Goal: Task Accomplishment & Management: Use online tool/utility

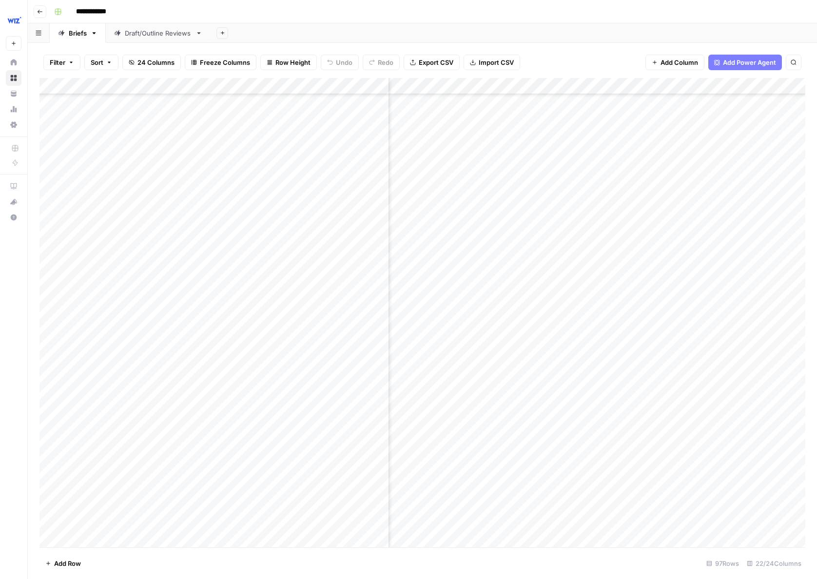
scroll to position [2020, 415]
click at [680, 258] on div "Add Column" at bounding box center [421, 312] width 765 height 469
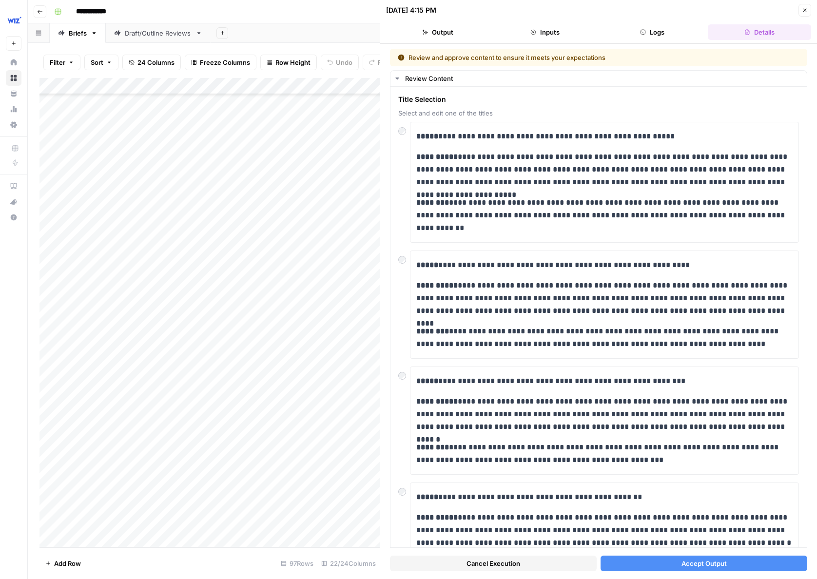
click at [625, 561] on button "Accept Output" at bounding box center [703, 563] width 207 height 16
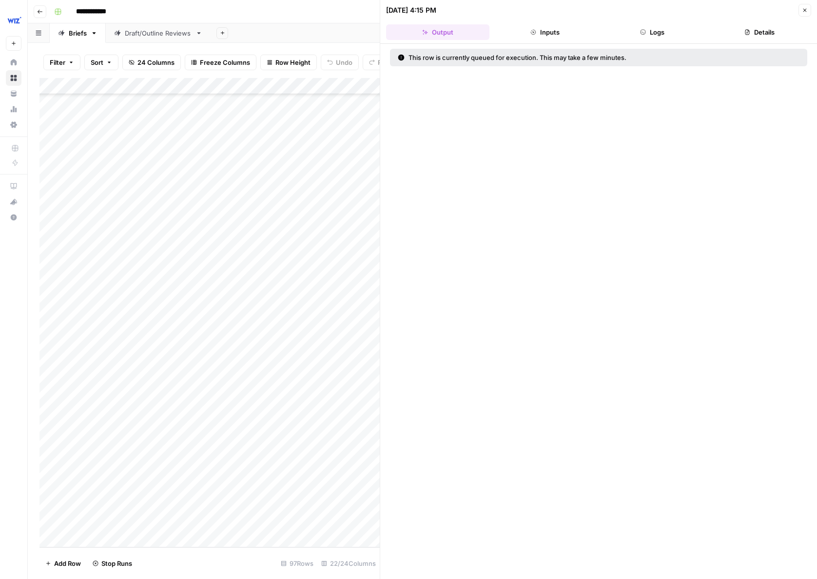
click at [805, 12] on icon "button" at bounding box center [804, 10] width 6 height 6
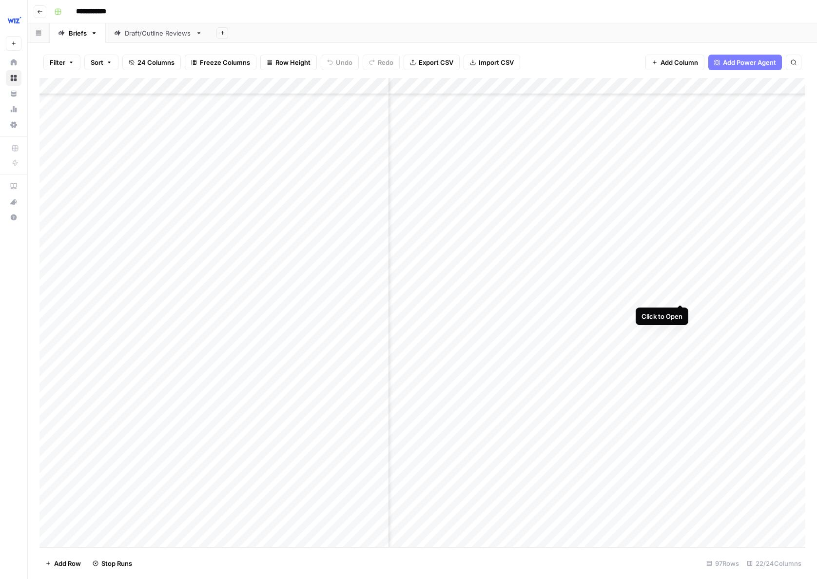
click at [680, 284] on div "Add Column" at bounding box center [421, 312] width 765 height 469
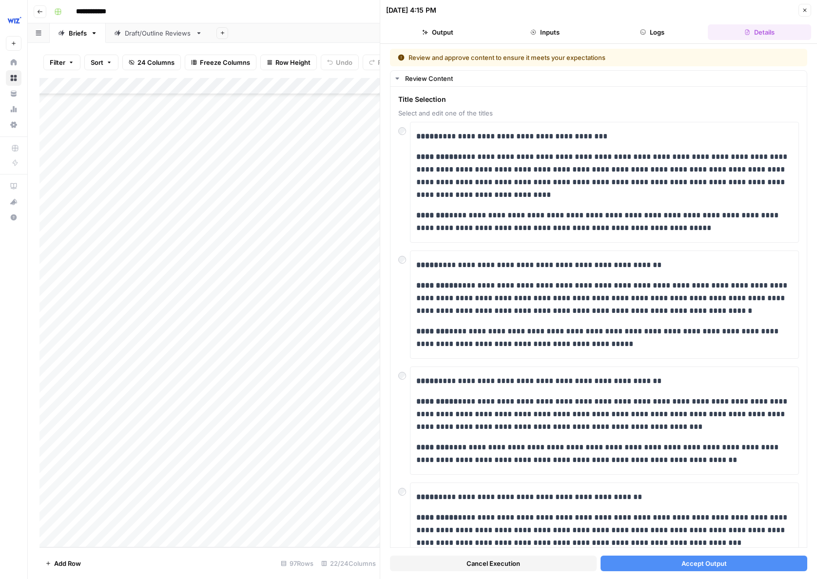
click at [664, 561] on button "Accept Output" at bounding box center [703, 563] width 207 height 16
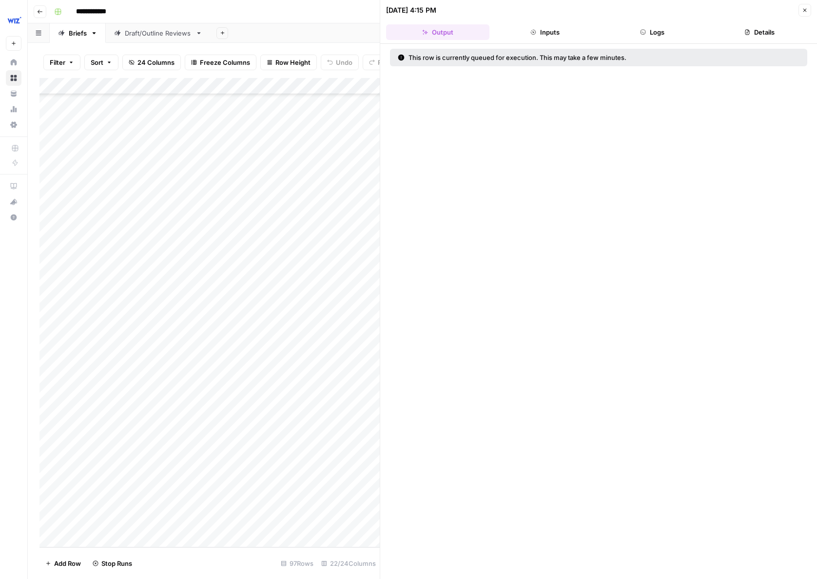
click at [807, 10] on span "Close" at bounding box center [807, 10] width 0 height 0
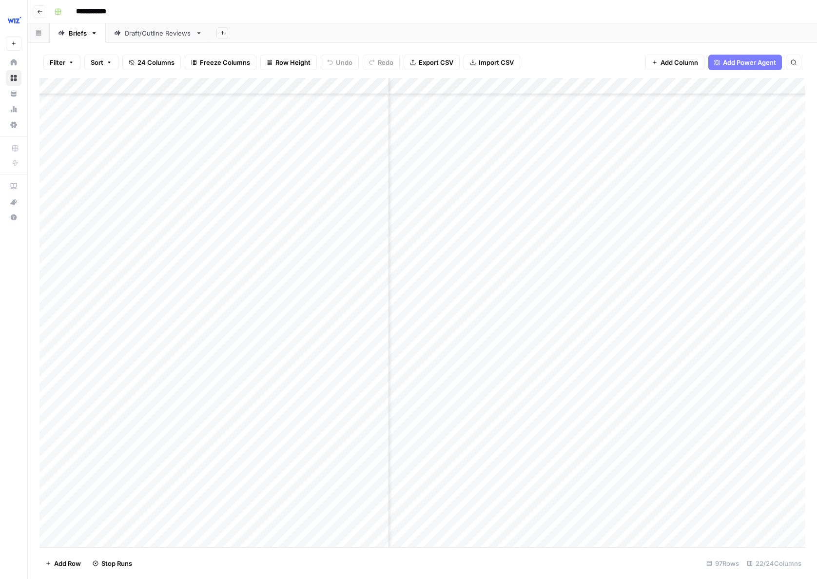
click at [682, 310] on div "Add Column" at bounding box center [421, 312] width 765 height 469
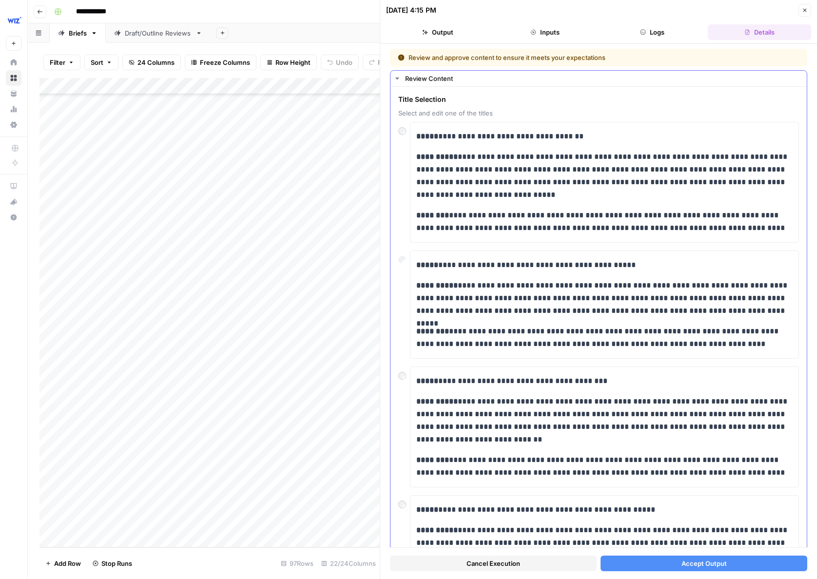
scroll to position [0, 0]
click at [640, 561] on button "Accept Output" at bounding box center [703, 563] width 207 height 16
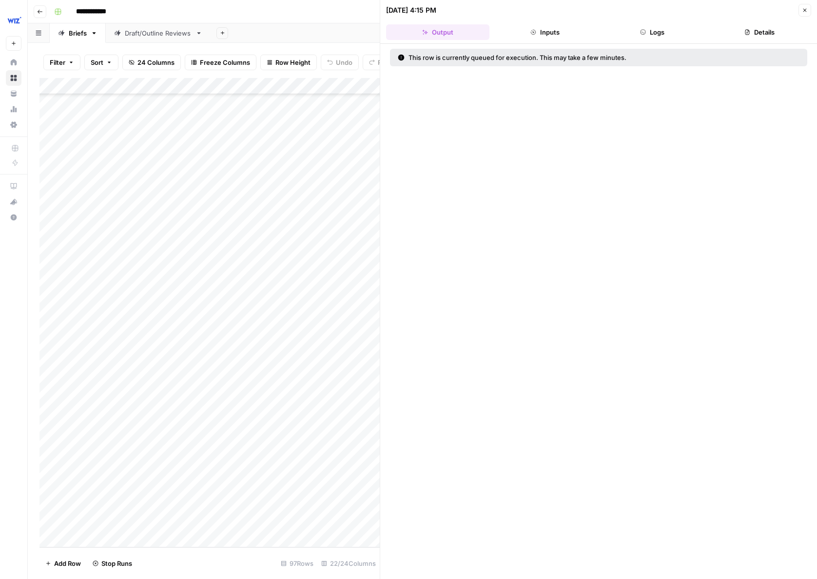
click at [806, 10] on icon "button" at bounding box center [804, 10] width 6 height 6
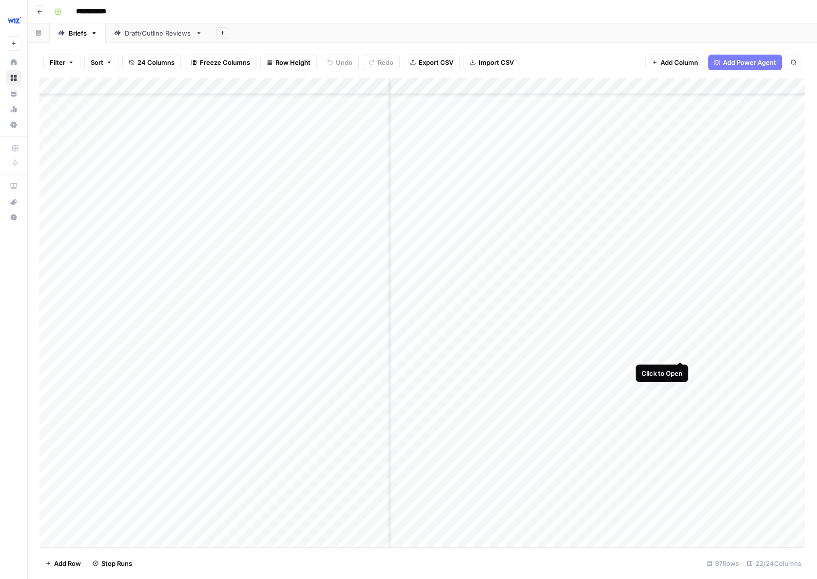
click at [681, 343] on div "Add Column" at bounding box center [421, 312] width 765 height 469
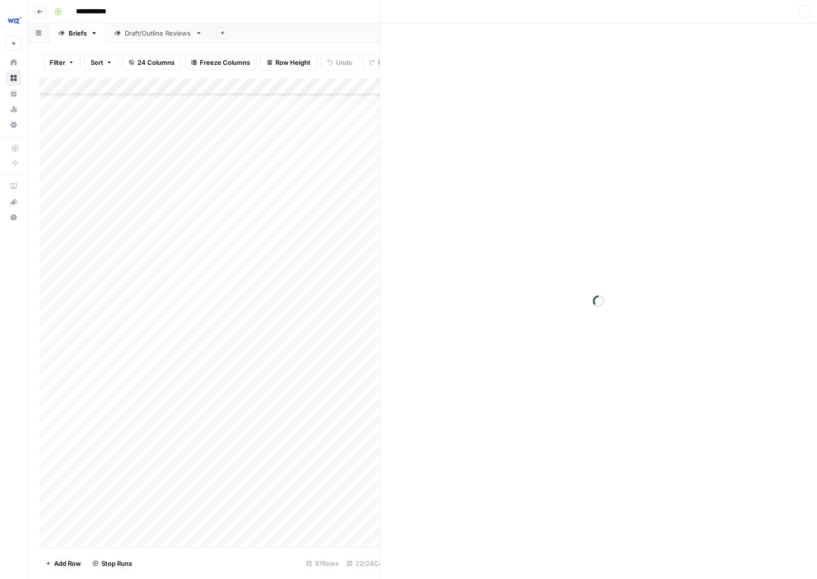
scroll to position [2017, 413]
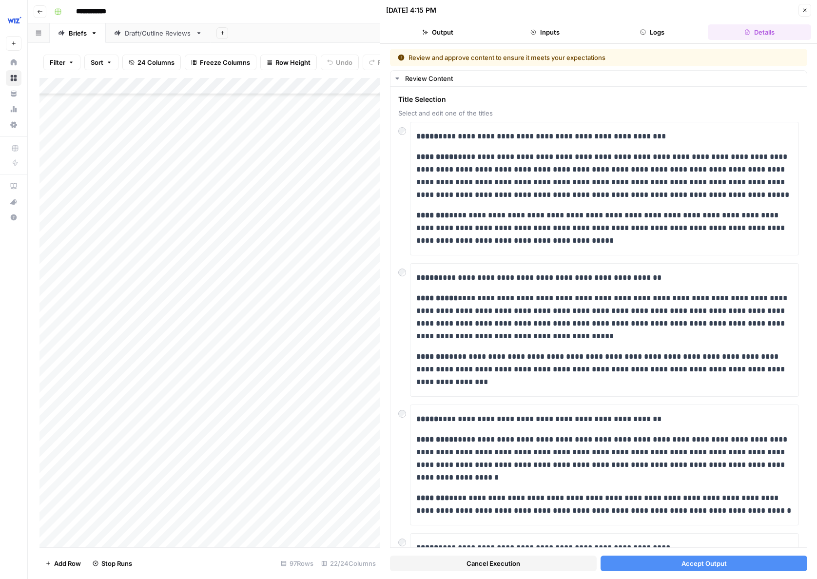
click at [633, 570] on button "Accept Output" at bounding box center [703, 563] width 207 height 16
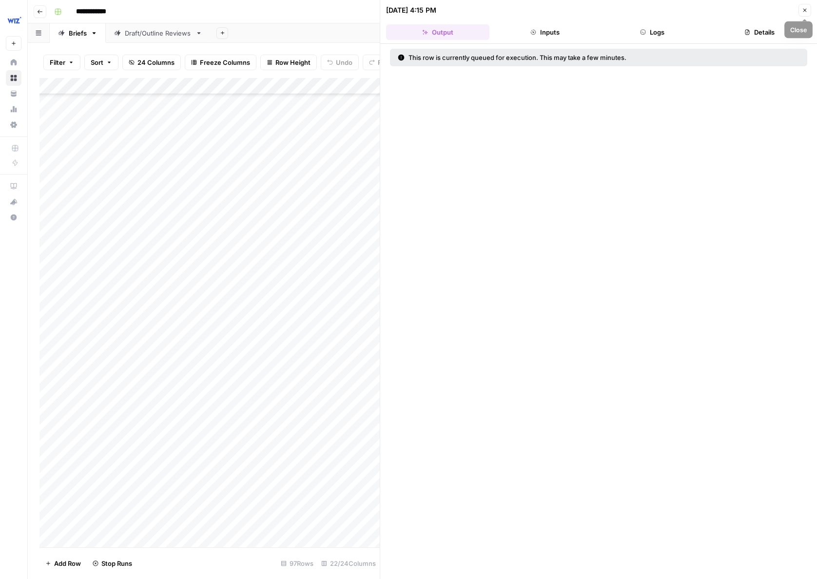
click at [802, 11] on icon "button" at bounding box center [804, 10] width 6 height 6
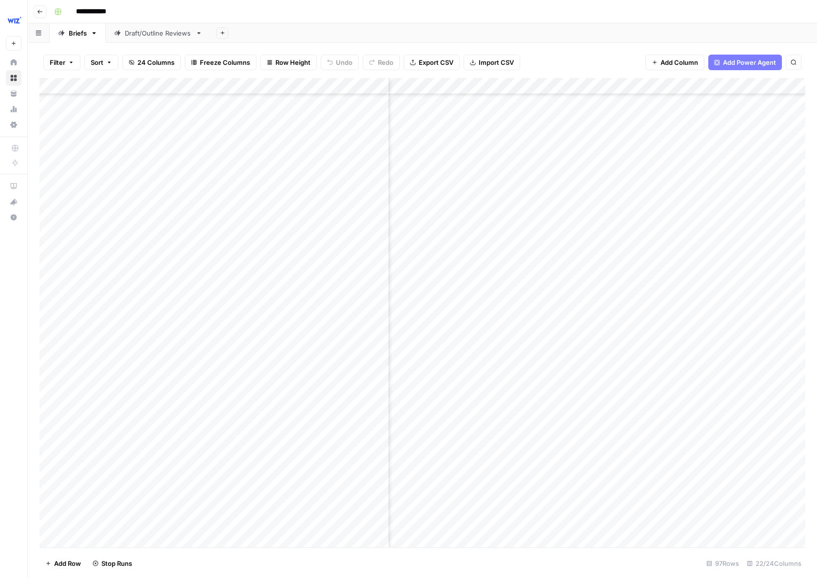
scroll to position [2020, 413]
click at [684, 361] on div "Add Column" at bounding box center [421, 312] width 765 height 469
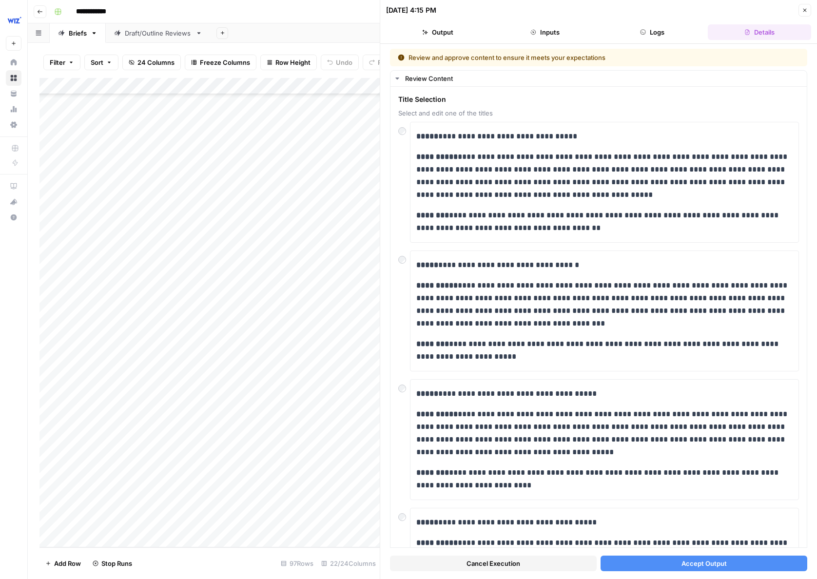
click at [634, 563] on button "Accept Output" at bounding box center [703, 563] width 207 height 16
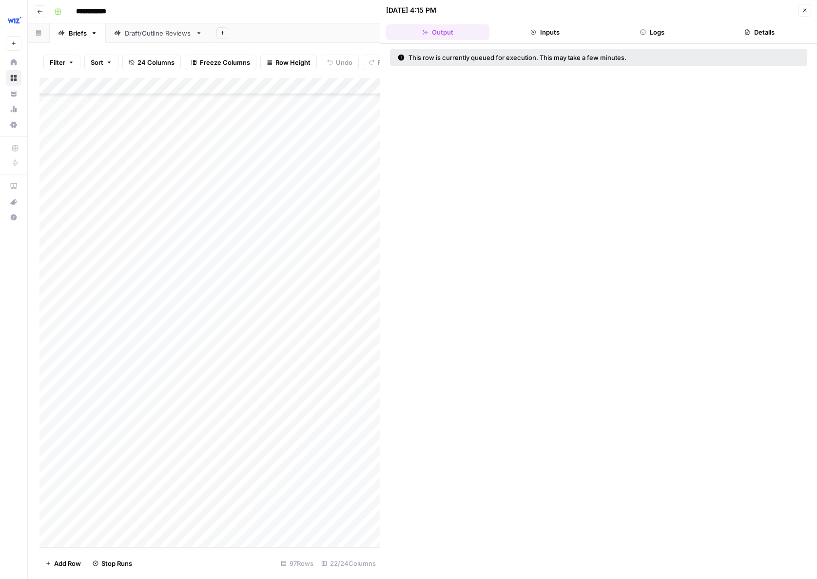
click at [805, 11] on icon "button" at bounding box center [804, 10] width 6 height 6
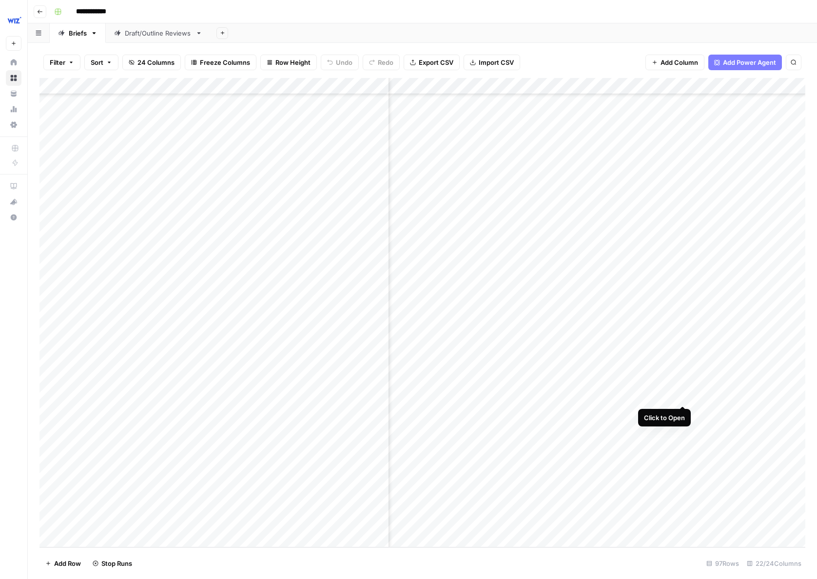
click at [682, 387] on div "Add Column" at bounding box center [421, 312] width 765 height 469
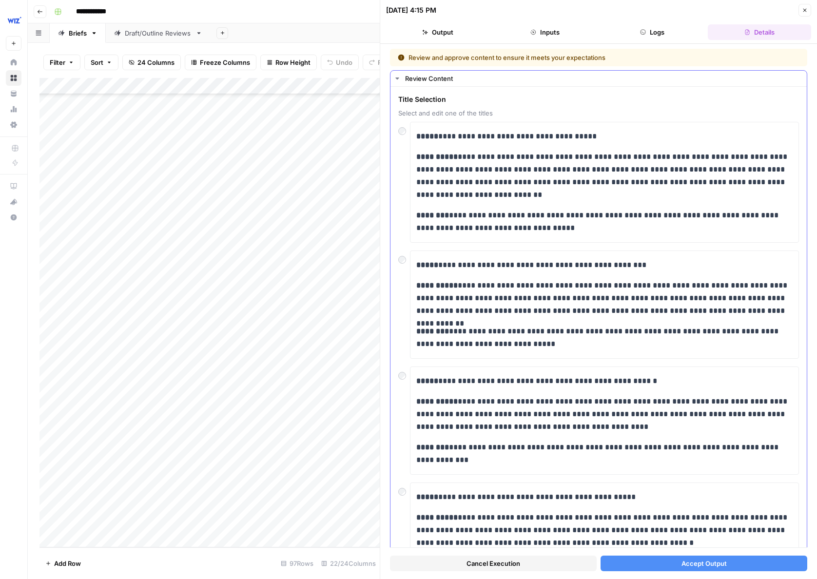
click at [396, 256] on div "**********" at bounding box center [598, 400] width 416 height 627
click at [639, 554] on div "Cancel Execution Accept Output" at bounding box center [598, 561] width 417 height 26
click at [648, 559] on button "Accept Output" at bounding box center [703, 563] width 207 height 16
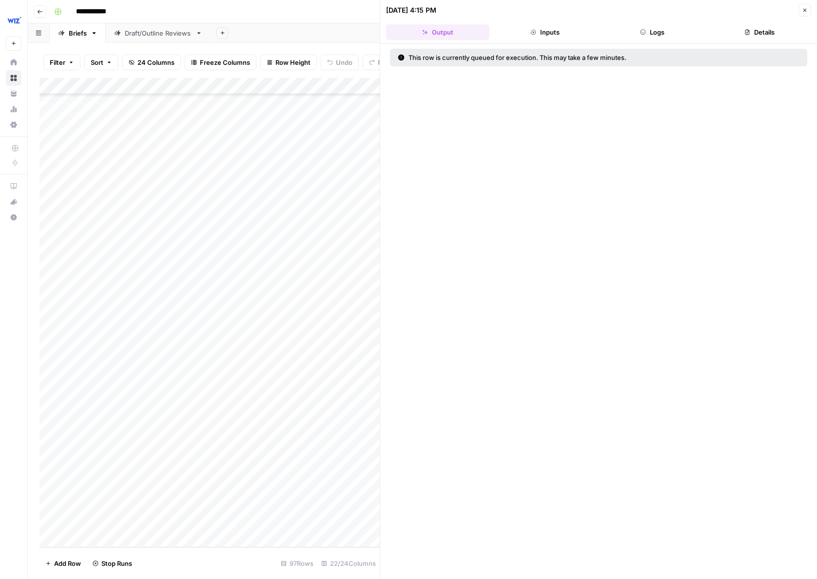
click at [802, 9] on icon "button" at bounding box center [804, 10] width 6 height 6
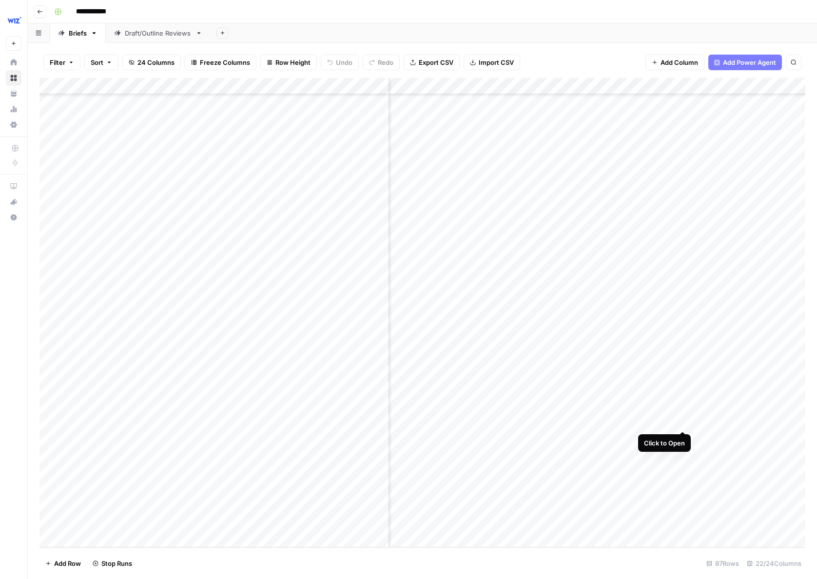
click at [684, 414] on div "Add Column" at bounding box center [421, 312] width 765 height 469
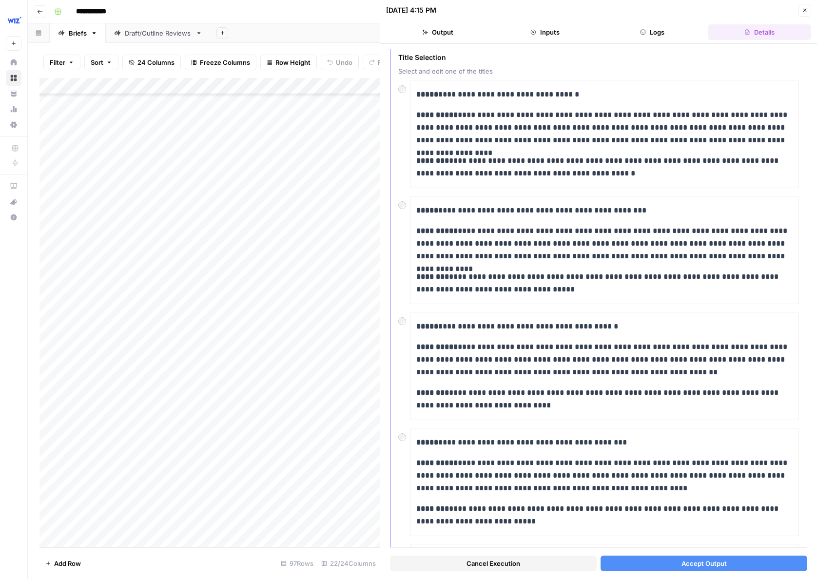
scroll to position [42, 0]
click at [644, 560] on button "Accept Output" at bounding box center [703, 563] width 207 height 16
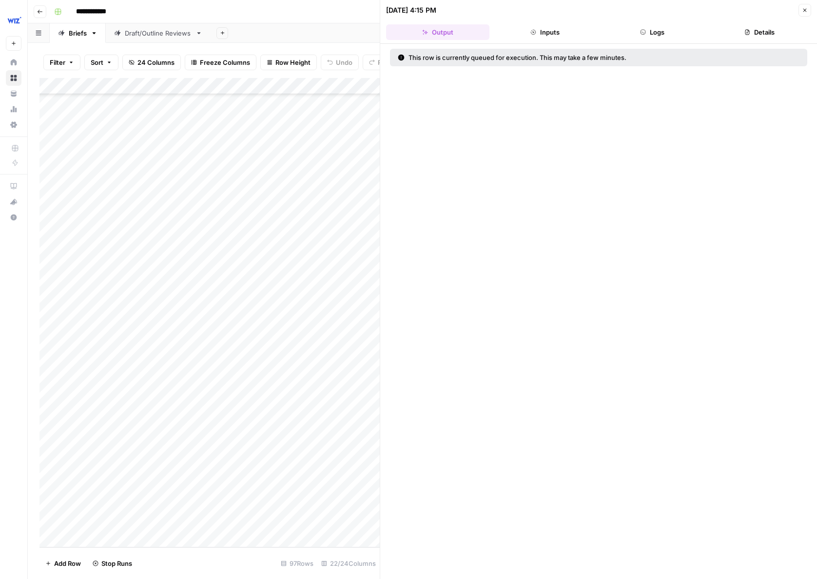
click at [806, 9] on icon "button" at bounding box center [804, 10] width 3 height 3
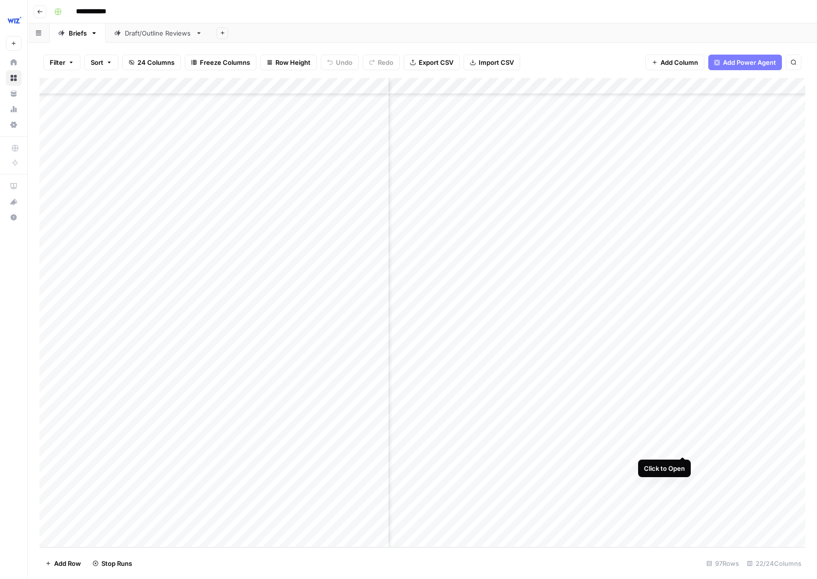
click at [685, 435] on div "Add Column" at bounding box center [421, 312] width 765 height 469
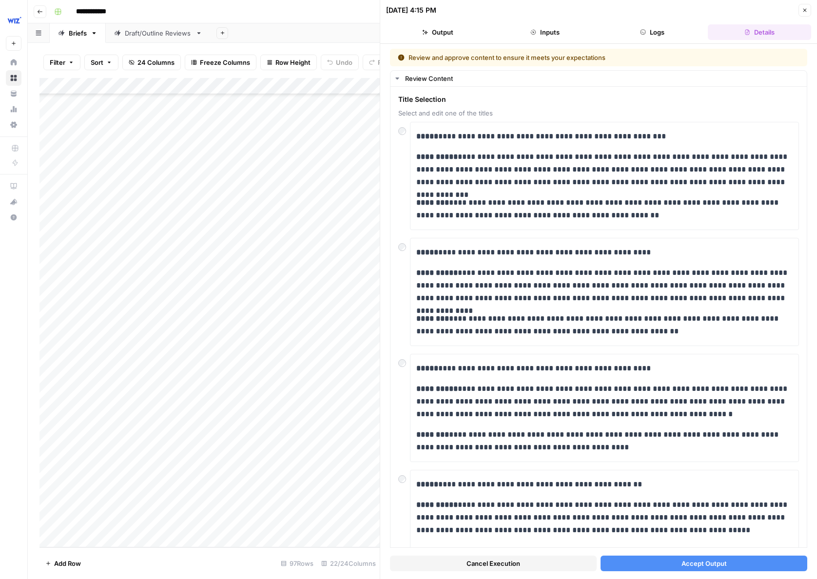
click at [654, 561] on button "Accept Output" at bounding box center [703, 563] width 207 height 16
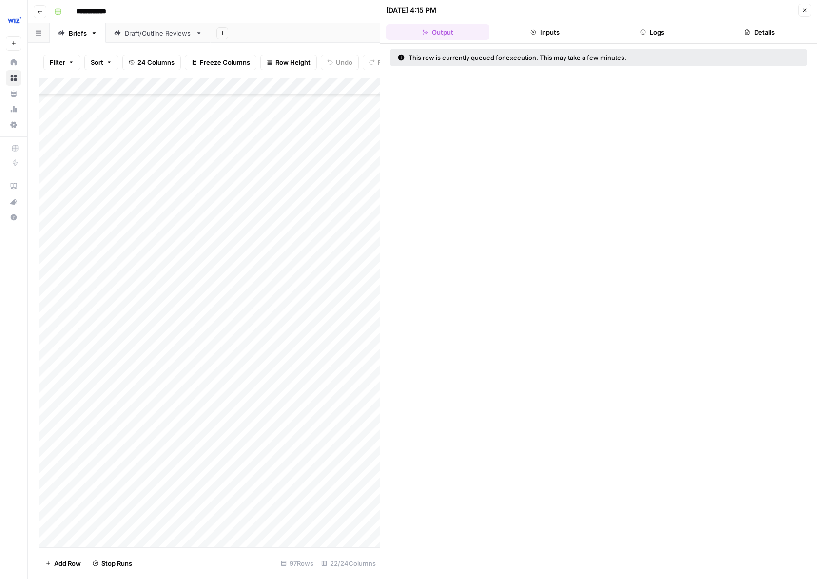
click at [803, 9] on icon "button" at bounding box center [804, 10] width 3 height 3
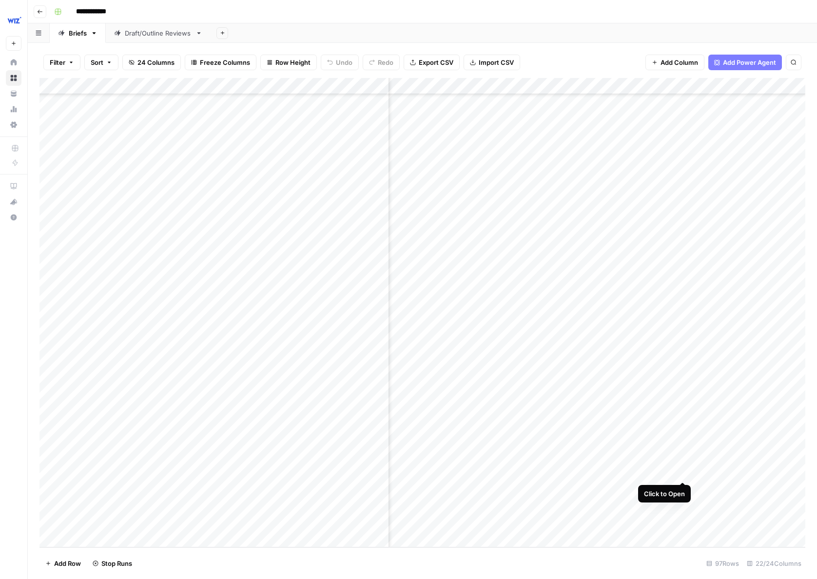
click at [684, 465] on div "Add Column" at bounding box center [421, 312] width 765 height 469
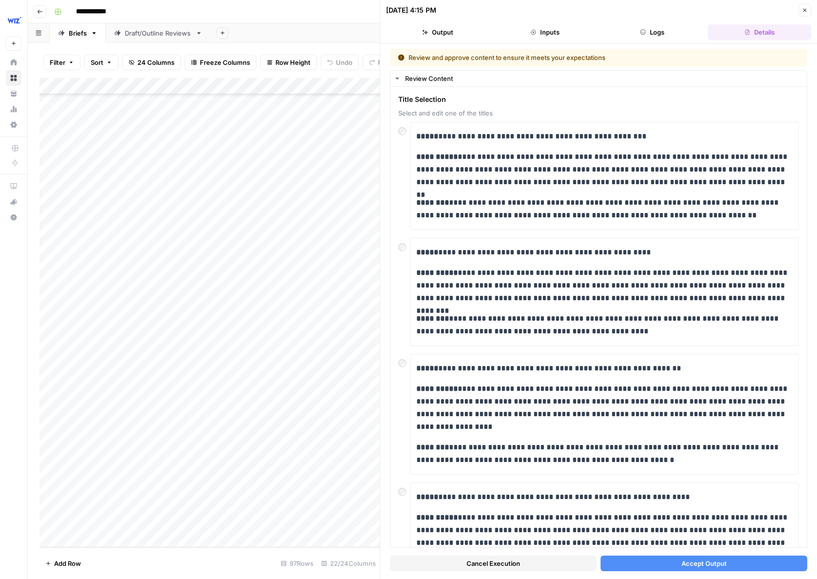
click at [805, 9] on icon "button" at bounding box center [804, 10] width 3 height 3
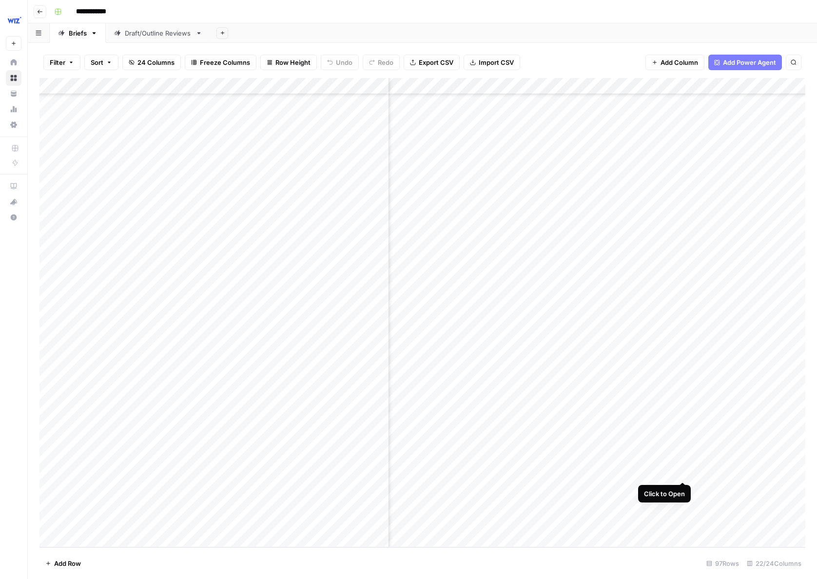
click at [683, 462] on div "Add Column" at bounding box center [421, 312] width 765 height 469
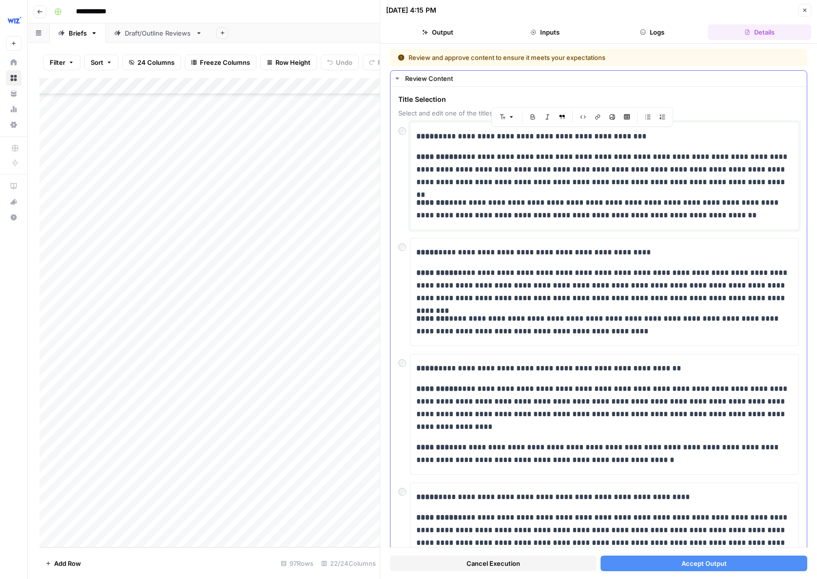
drag, startPoint x: 658, startPoint y: 134, endPoint x: 523, endPoint y: 136, distance: 134.5
click at [523, 136] on p "**********" at bounding box center [604, 136] width 376 height 13
click at [477, 136] on p "**********" at bounding box center [604, 136] width 376 height 13
drag, startPoint x: 691, startPoint y: 138, endPoint x: 524, endPoint y: 132, distance: 167.2
click at [524, 136] on p "**********" at bounding box center [604, 136] width 376 height 13
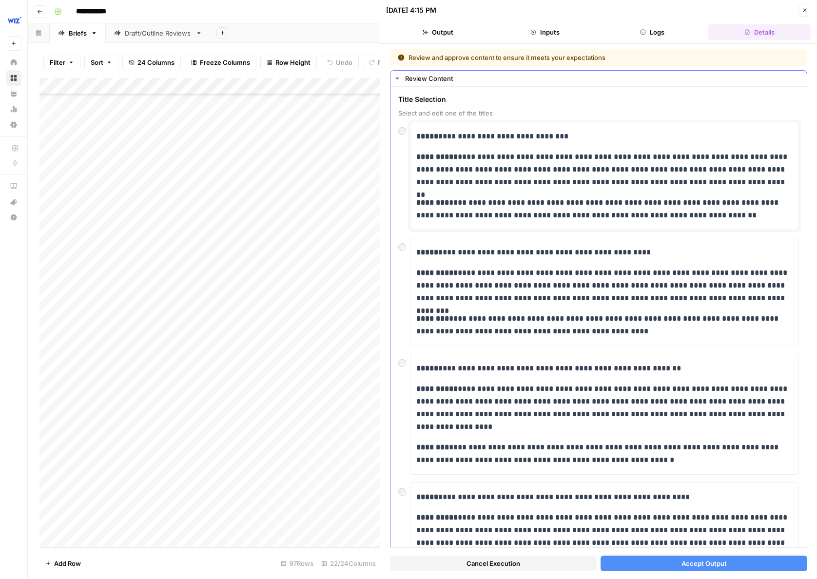
click at [524, 138] on p "**********" at bounding box center [604, 136] width 376 height 13
click at [593, 140] on p "**********" at bounding box center [604, 136] width 376 height 13
click at [573, 136] on p "**********" at bounding box center [604, 136] width 376 height 13
click at [622, 561] on button "Accept Output" at bounding box center [703, 563] width 207 height 16
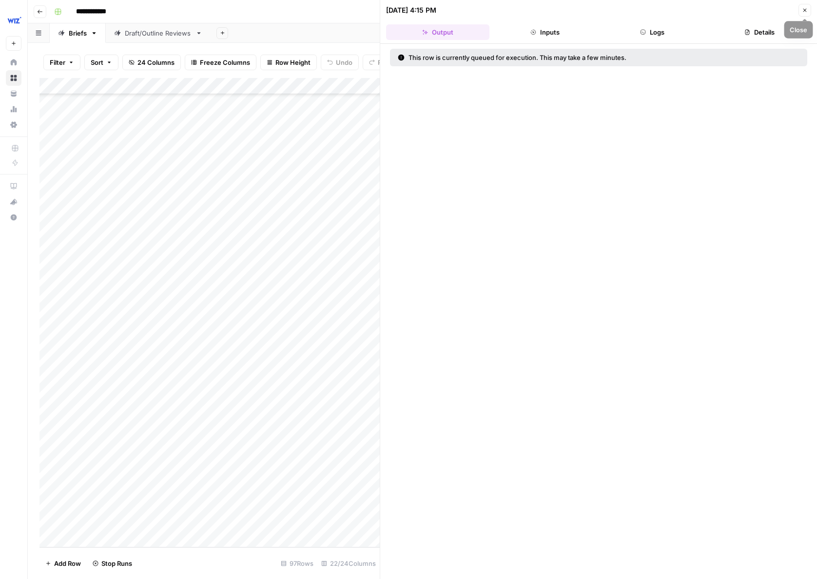
click at [806, 10] on icon "button" at bounding box center [804, 10] width 6 height 6
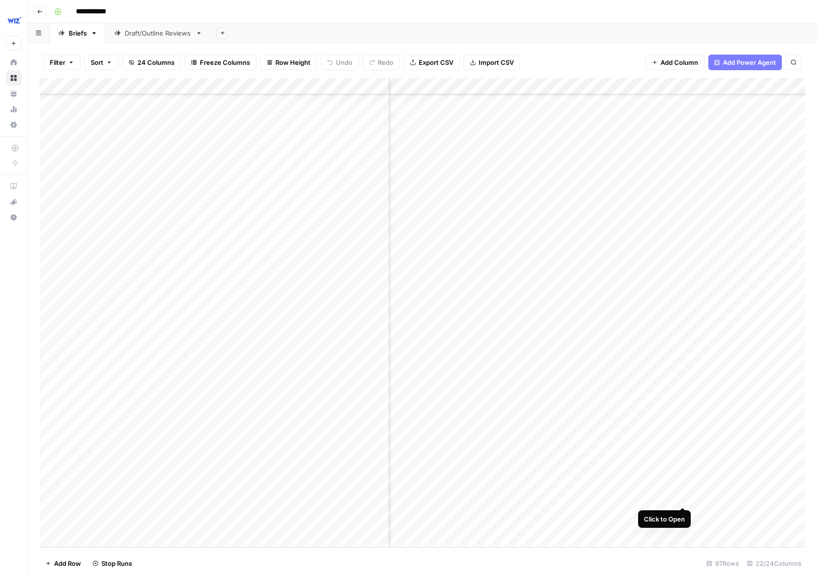
click at [685, 489] on div "Add Column" at bounding box center [421, 312] width 765 height 469
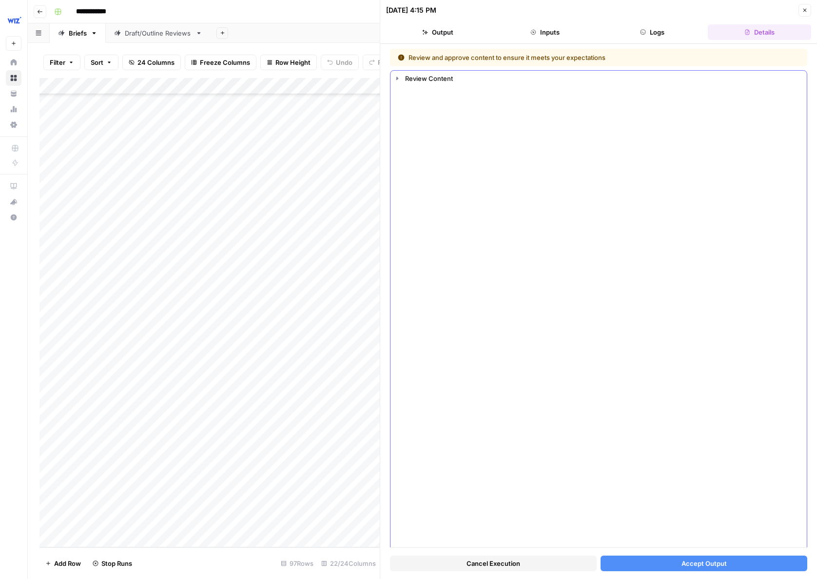
scroll to position [1, 0]
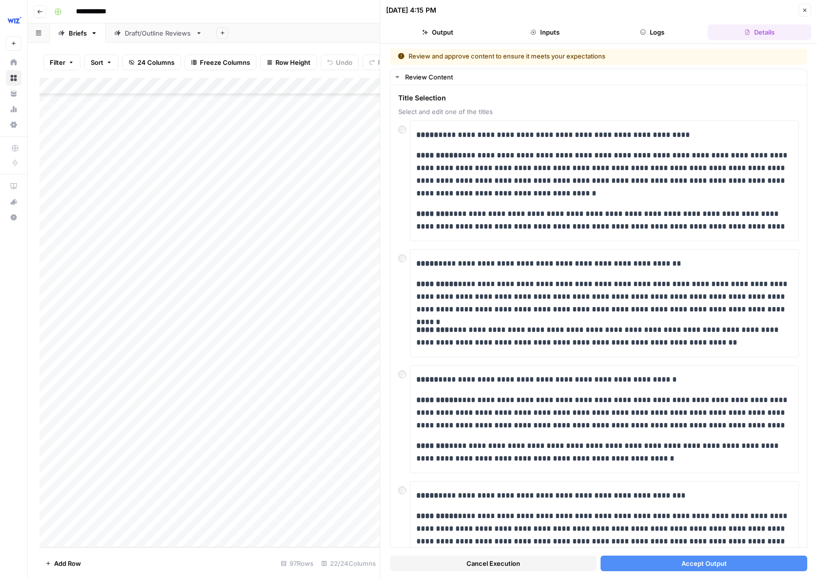
click at [653, 561] on button "Accept Output" at bounding box center [703, 563] width 207 height 16
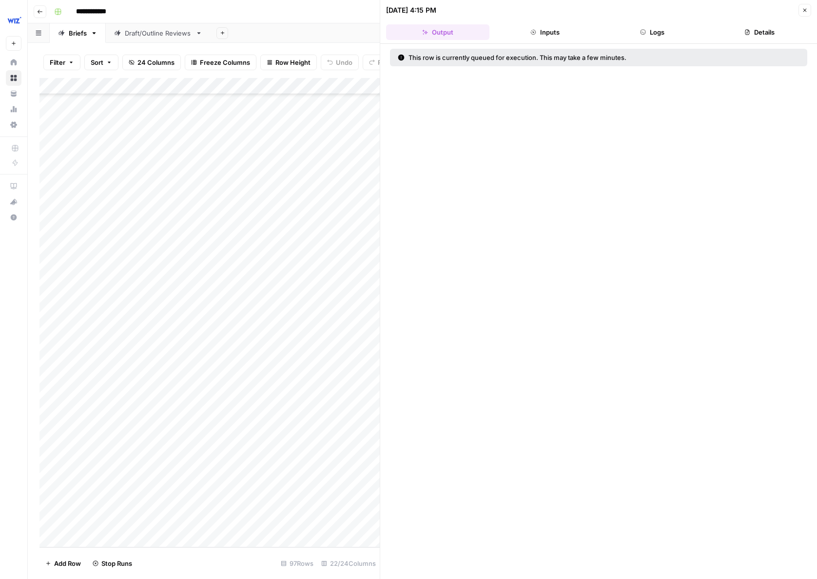
click at [805, 13] on button "Close" at bounding box center [804, 10] width 13 height 13
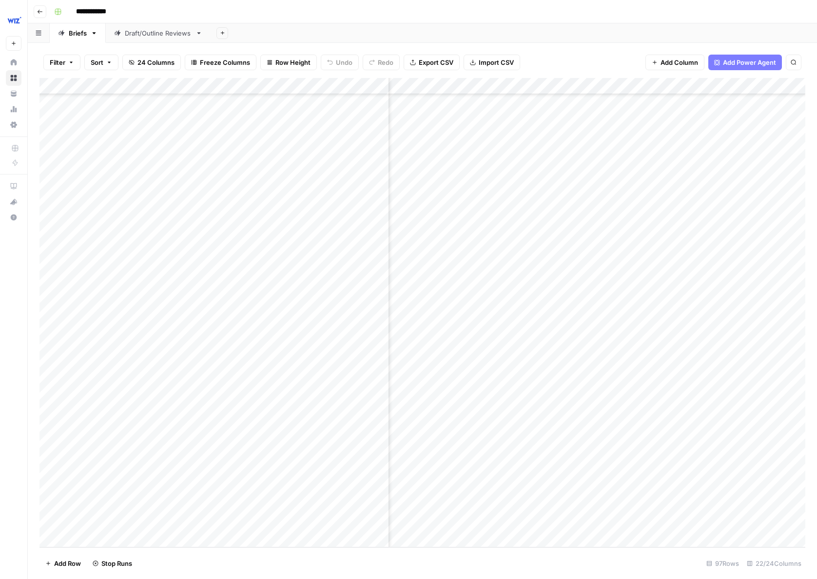
scroll to position [2020, 918]
click at [685, 263] on div "Add Column" at bounding box center [421, 312] width 765 height 469
click at [687, 287] on div "Add Column" at bounding box center [421, 312] width 765 height 469
click at [687, 315] on div "Add Column" at bounding box center [421, 312] width 765 height 469
click at [685, 340] on div "Add Column" at bounding box center [421, 312] width 765 height 469
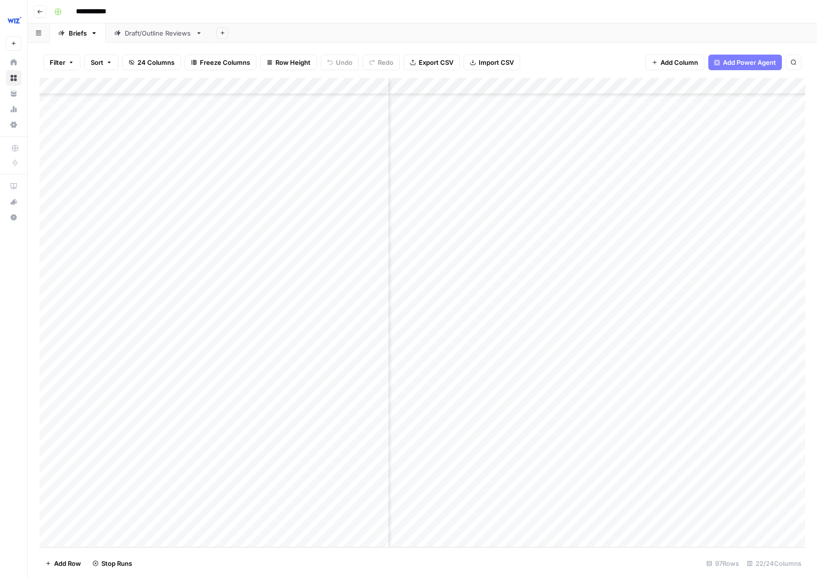
click at [685, 363] on div "Add Column" at bounding box center [421, 312] width 765 height 469
click at [685, 389] on div "Add Column" at bounding box center [421, 312] width 765 height 469
click at [682, 418] on div "Add Column" at bounding box center [421, 312] width 765 height 469
click at [686, 440] on div "Add Column" at bounding box center [421, 312] width 765 height 469
click at [689, 464] on div "Add Column" at bounding box center [421, 312] width 765 height 469
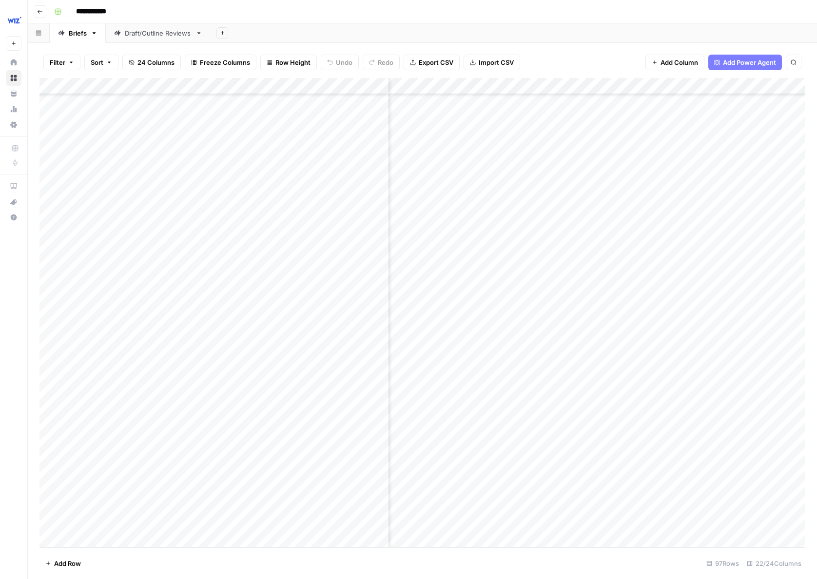
click at [686, 490] on div "Add Column" at bounding box center [421, 312] width 765 height 469
click at [610, 259] on div "Add Column" at bounding box center [421, 312] width 765 height 469
click at [612, 287] on div "Add Column" at bounding box center [421, 312] width 765 height 469
click at [609, 310] on div "Add Column" at bounding box center [421, 312] width 765 height 469
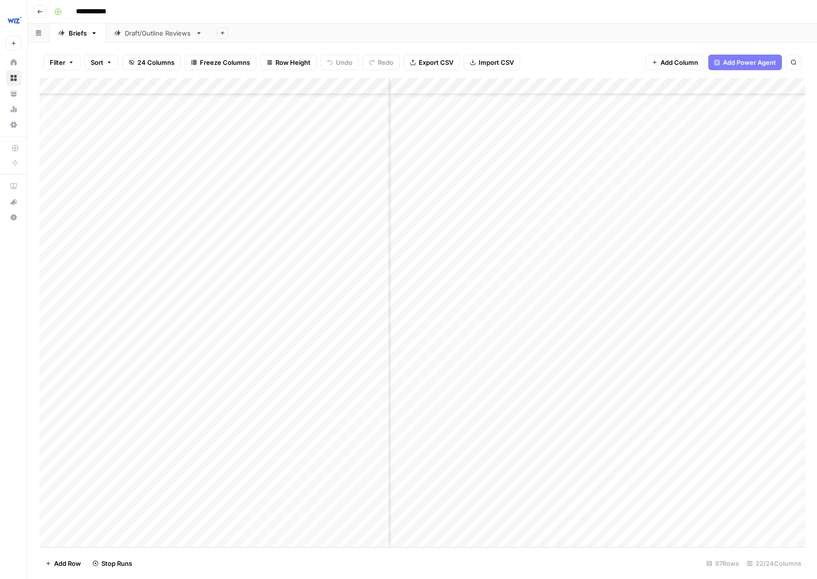
click at [608, 337] on div "Add Column" at bounding box center [421, 312] width 765 height 469
click at [610, 364] on div "Add Column" at bounding box center [421, 312] width 765 height 469
click at [606, 388] on div "Add Column" at bounding box center [421, 312] width 765 height 469
click at [607, 409] on div "Add Column" at bounding box center [421, 312] width 765 height 469
click at [607, 437] on div "Add Column" at bounding box center [421, 312] width 765 height 469
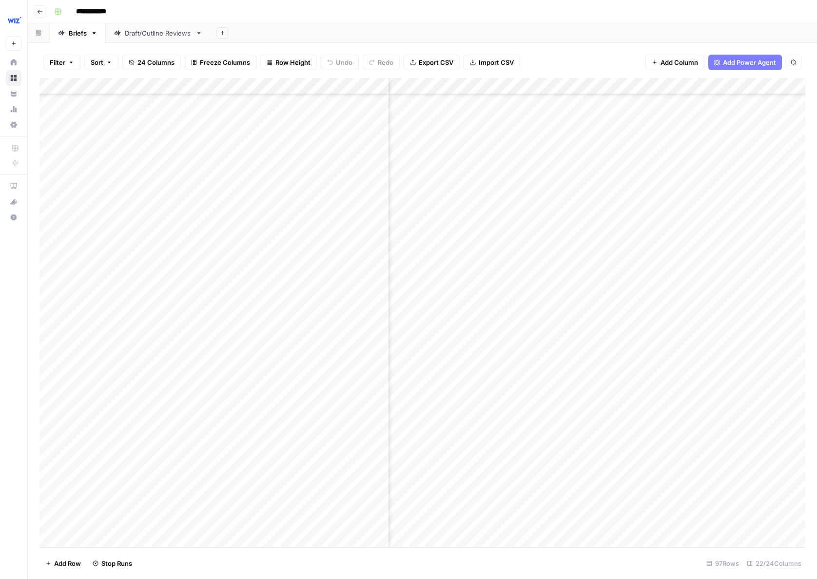
click at [614, 462] on div "Add Column" at bounding box center [421, 312] width 765 height 469
click at [614, 494] on div "Add Column" at bounding box center [421, 312] width 765 height 469
